Goal: Task Accomplishment & Management: Use online tool/utility

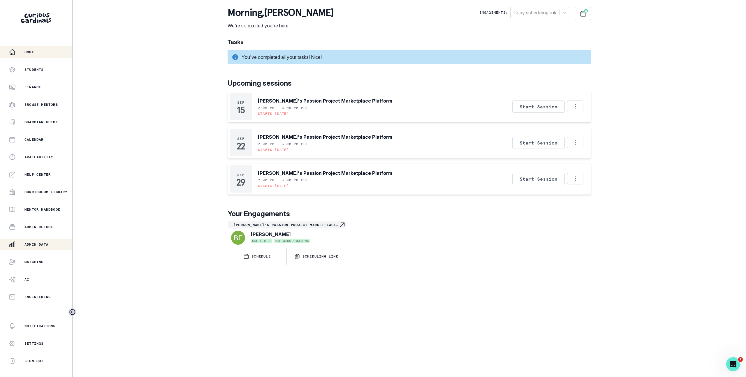
click at [52, 243] on div "Admin Data" at bounding box center [40, 244] width 63 height 7
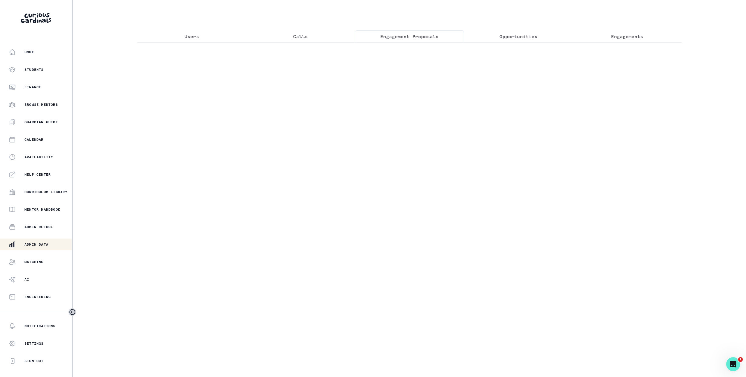
click at [423, 37] on p "Engagement Proposals" at bounding box center [409, 36] width 58 height 7
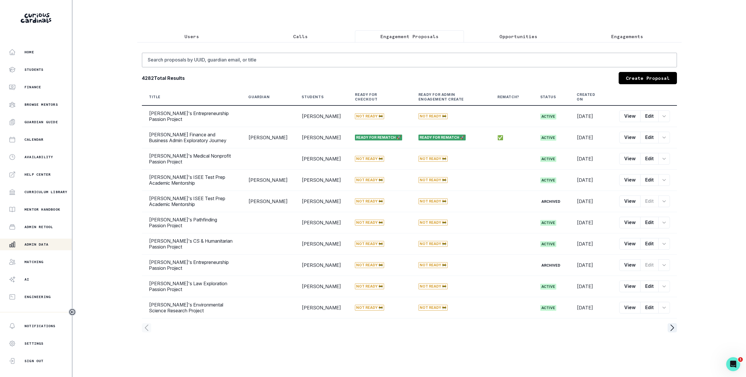
click at [500, 37] on p "Opportunities" at bounding box center [519, 36] width 38 height 7
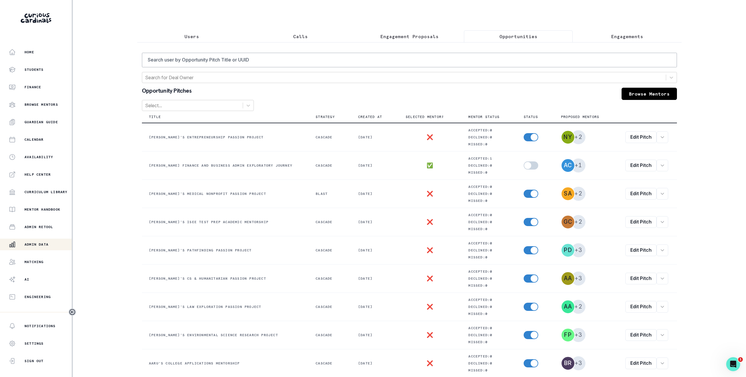
drag, startPoint x: 602, startPoint y: 32, endPoint x: 600, endPoint y: 35, distance: 3.2
click at [602, 32] on button "Engagements" at bounding box center [627, 36] width 109 height 12
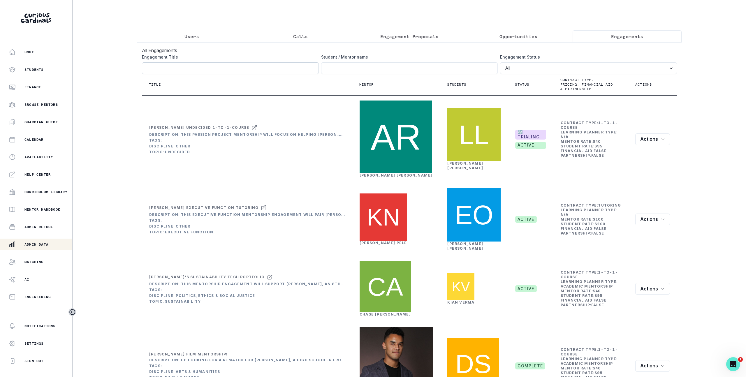
click at [234, 73] on input "Engagement Title" at bounding box center [230, 68] width 177 height 12
paste input "b0e1a8c3-a9d2-4e26-9f59-0931fce2ee44"
type input "b0e1a8c3-a9d2-4e26-9f59-0931fce2ee44"
click at [372, 74] on input "Engagement Title" at bounding box center [409, 68] width 177 height 12
click at [449, 70] on input "Engagement Title" at bounding box center [409, 68] width 177 height 12
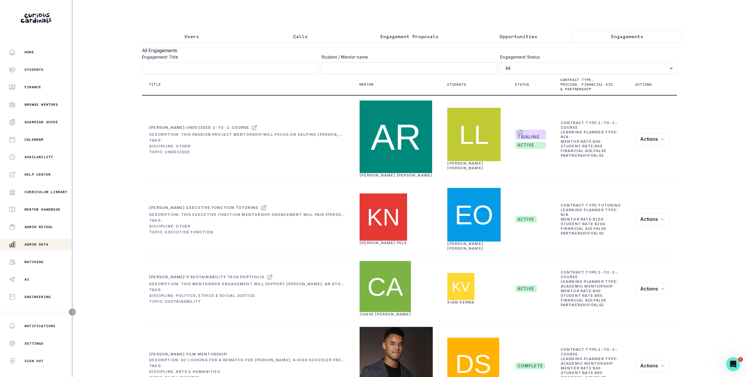
click at [449, 70] on input "Engagement Title" at bounding box center [409, 68] width 177 height 12
paste input "[PERSON_NAME]"
type input "[PERSON_NAME]"
click button "submit" at bounding box center [0, 0] width 0 height 0
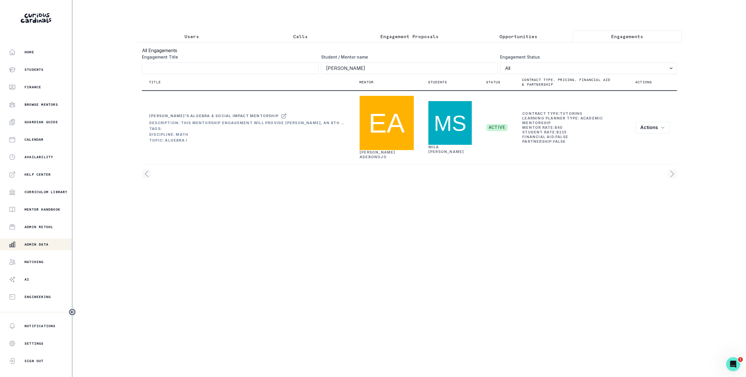
click at [701, 332] on div "Home Students Finance Browse Mentors Guardian Guide Calendar Availability Help …" at bounding box center [373, 188] width 746 height 377
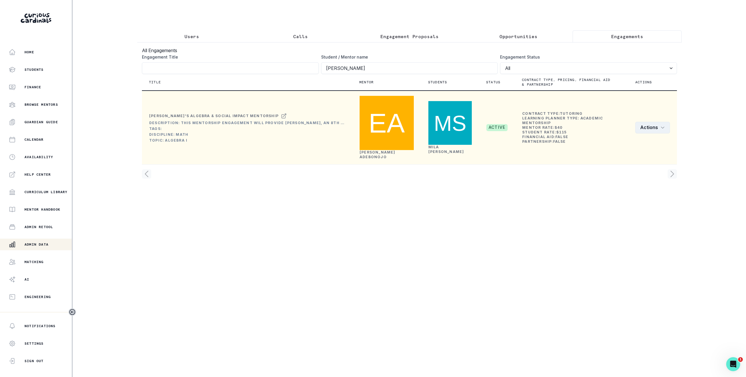
click at [650, 122] on button "Actions" at bounding box center [652, 128] width 35 height 12
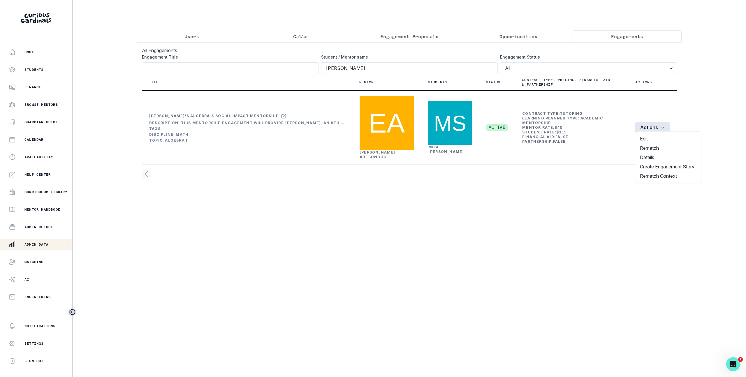
click at [484, 187] on main "Users Calls Engagement Proposals Opportunities Engagements All Engagements Enga…" at bounding box center [410, 188] width 554 height 377
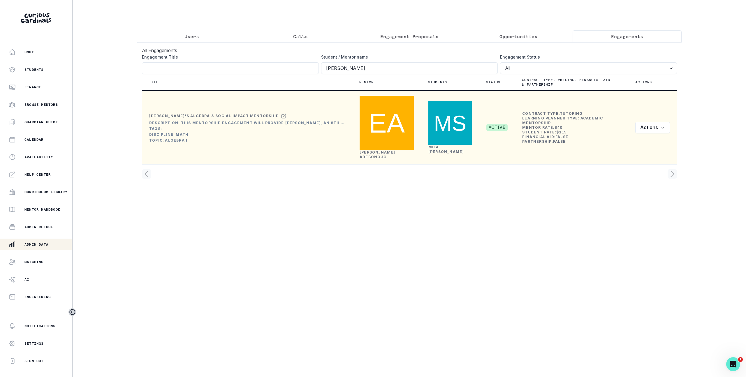
click at [225, 114] on div "[PERSON_NAME]'s Algebra & Social Impact Mentorship" at bounding box center [213, 116] width 129 height 5
click at [368, 150] on link "[PERSON_NAME]" at bounding box center [378, 154] width 36 height 9
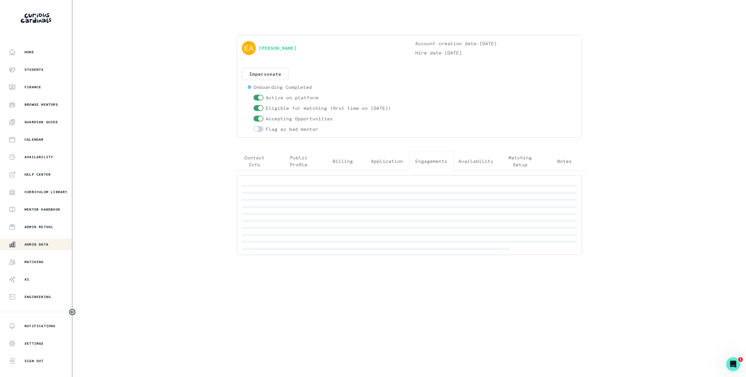
click at [446, 161] on p "Engagements" at bounding box center [431, 161] width 32 height 7
click at [569, 184] on icon "button" at bounding box center [570, 186] width 6 height 6
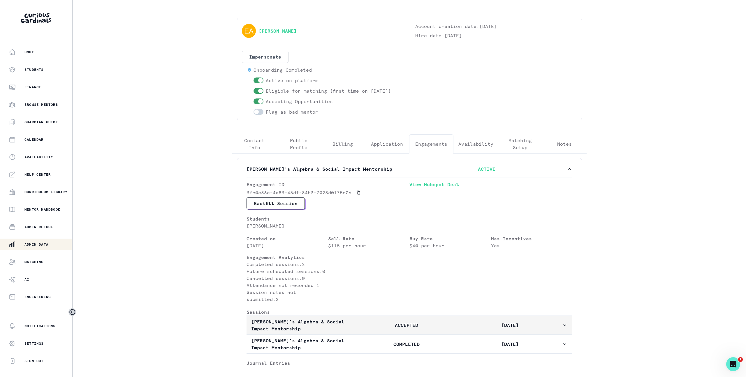
scroll to position [113, 0]
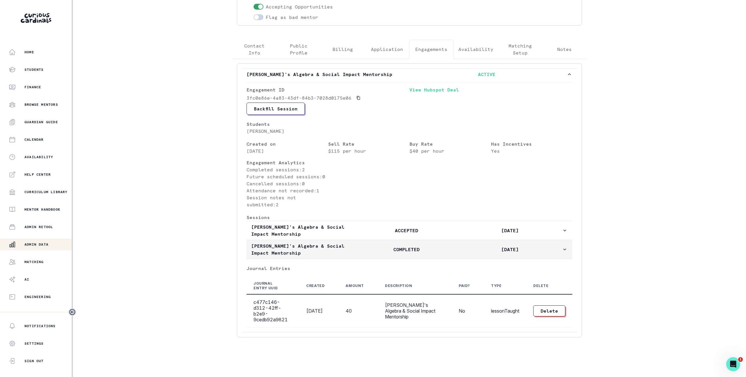
click at [505, 259] on button "Mila's Algebra & Social Impact Mentorship COMPLETED [DATE]" at bounding box center [410, 249] width 326 height 19
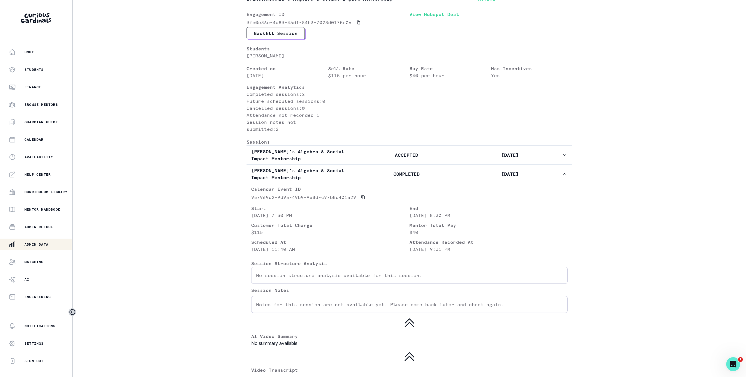
scroll to position [368, 0]
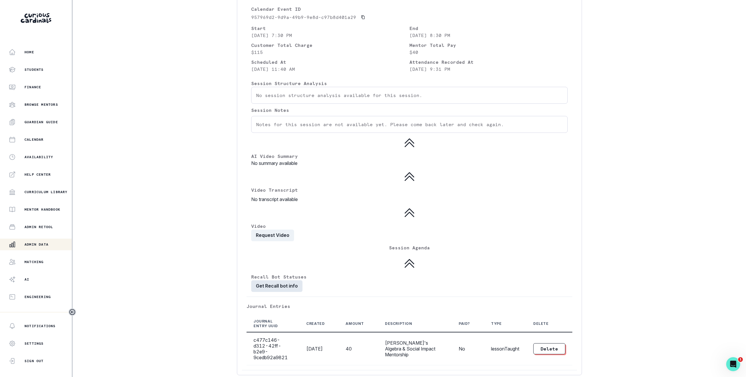
click at [286, 290] on button "Get Recall bot info" at bounding box center [276, 286] width 51 height 12
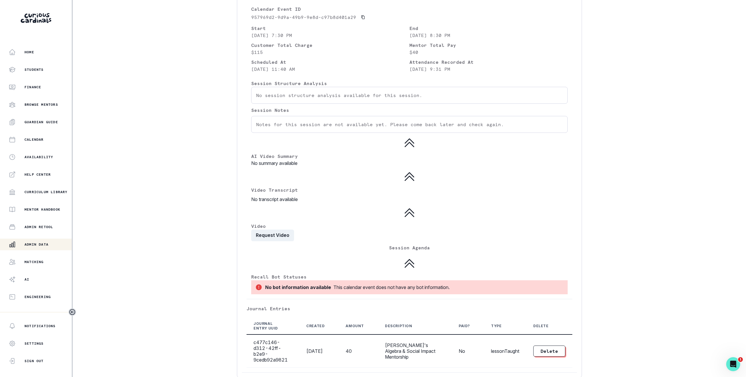
click at [173, 251] on div "Home Students Finance Browse Mentors Guardian Guide Calendar Availability Help …" at bounding box center [373, 188] width 746 height 377
click at [270, 291] on div "No bot information available" at bounding box center [298, 287] width 66 height 7
drag, startPoint x: 270, startPoint y: 296, endPoint x: 312, endPoint y: 295, distance: 42.0
click at [312, 291] on div "No bot information available" at bounding box center [298, 287] width 66 height 7
click at [316, 291] on div "No bot information available" at bounding box center [298, 287] width 66 height 7
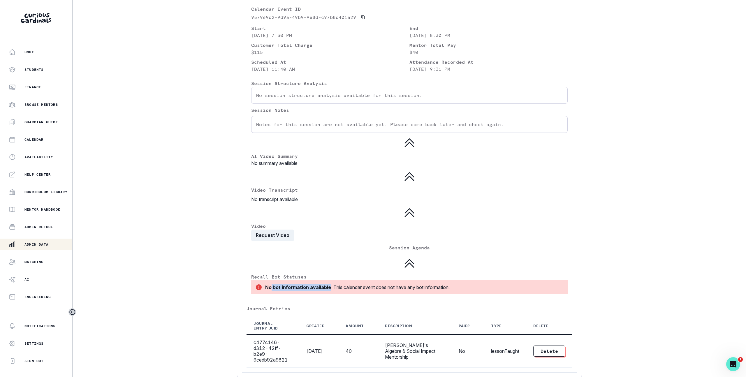
drag, startPoint x: 316, startPoint y: 295, endPoint x: 270, endPoint y: 296, distance: 45.2
click at [270, 291] on div "No bot information available" at bounding box center [298, 287] width 66 height 7
click at [269, 291] on div "No bot information available" at bounding box center [298, 287] width 66 height 7
click at [265, 291] on div "No bot information available" at bounding box center [298, 287] width 66 height 7
drag, startPoint x: 265, startPoint y: 296, endPoint x: 311, endPoint y: 294, distance: 46.1
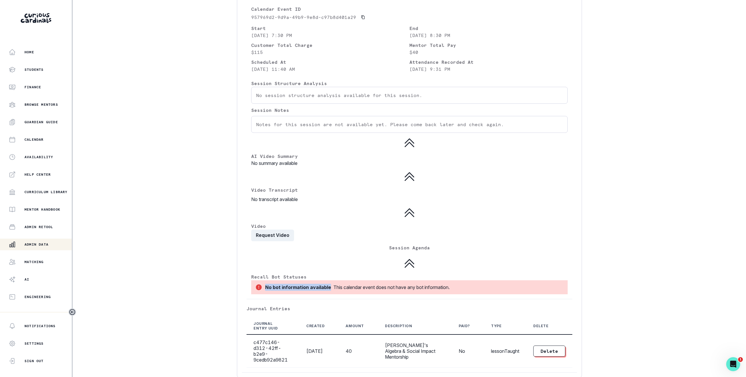
click at [311, 291] on div "No bot information available" at bounding box center [298, 287] width 66 height 7
click at [171, 54] on div "Home Students Finance Browse Mentors Guardian Guide Calendar Availability Help …" at bounding box center [373, 188] width 746 height 377
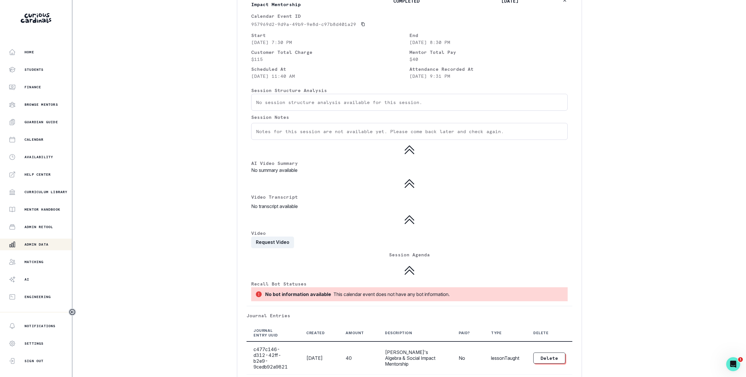
scroll to position [357, 0]
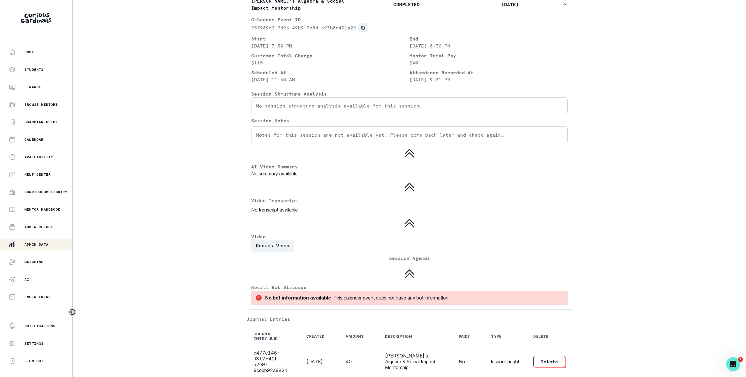
click at [361, 30] on icon "Copied to clipboard" at bounding box center [362, 28] width 3 height 4
click at [236, 50] on div "Mila's Algebra & Social Impact Mentorship ACTIVE Engagement ID 3fc0e86e-4a83-43…" at bounding box center [409, 102] width 354 height 579
